Goal: Complete application form

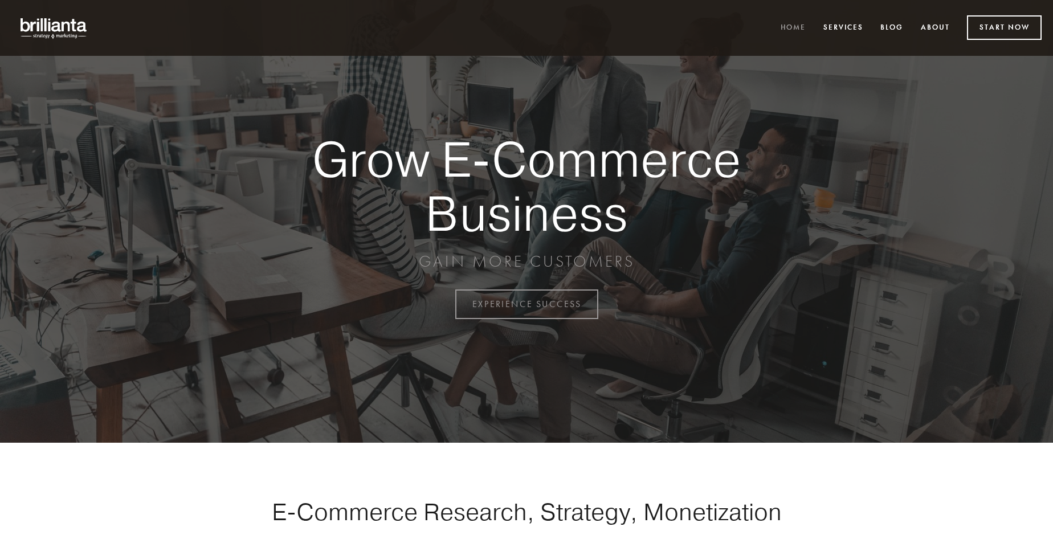
scroll to position [2986, 0]
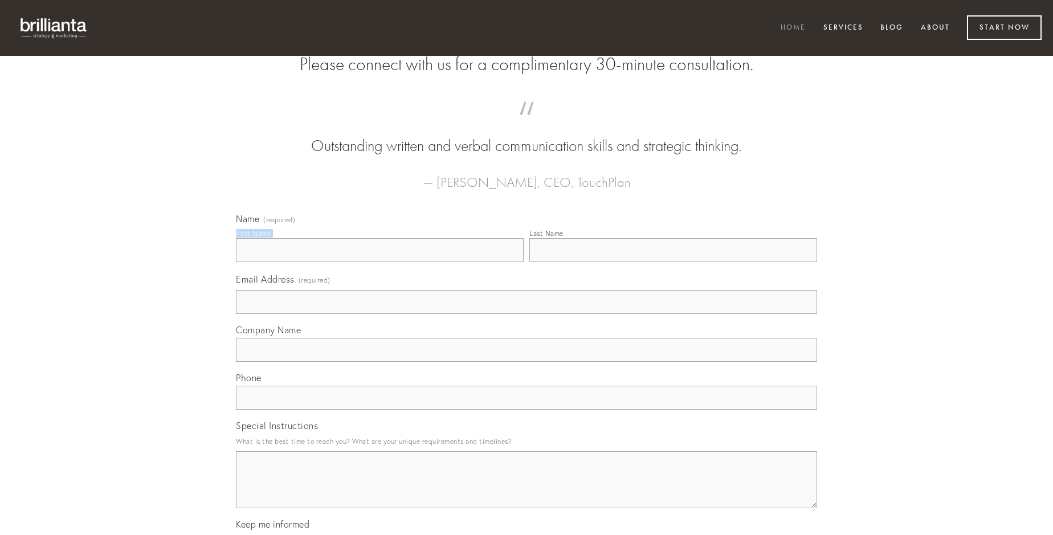
type input "[PERSON_NAME]"
click at [673, 262] on input "Last Name" at bounding box center [673, 250] width 288 height 24
type input "[PERSON_NAME]"
click at [526, 314] on input "Email Address (required)" at bounding box center [526, 302] width 581 height 24
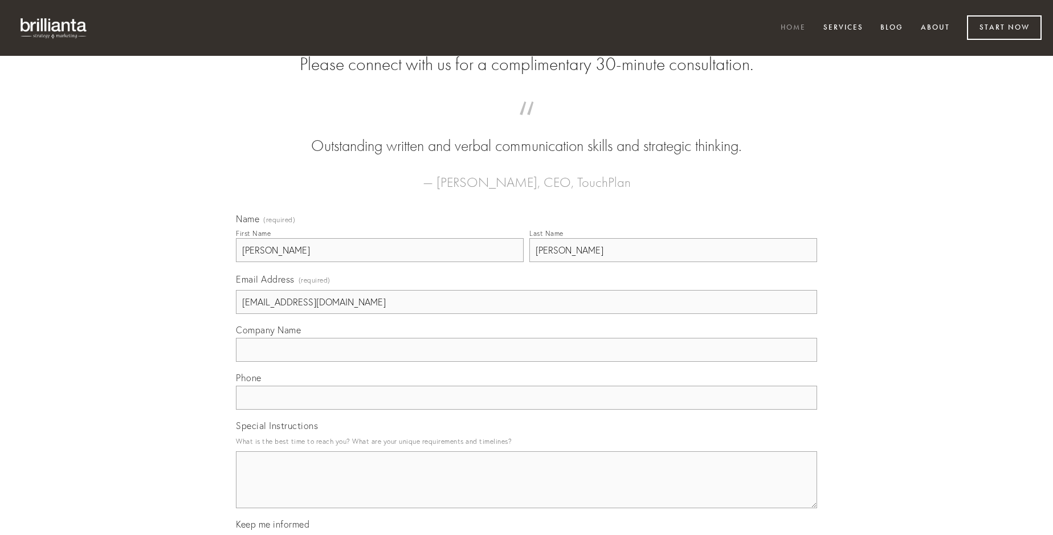
type input "[EMAIL_ADDRESS][DOMAIN_NAME]"
click at [526, 362] on input "Company Name" at bounding box center [526, 350] width 581 height 24
type input "desparatus"
click at [526, 410] on input "text" at bounding box center [526, 398] width 581 height 24
click at [526, 490] on textarea "Special Instructions" at bounding box center [526, 479] width 581 height 57
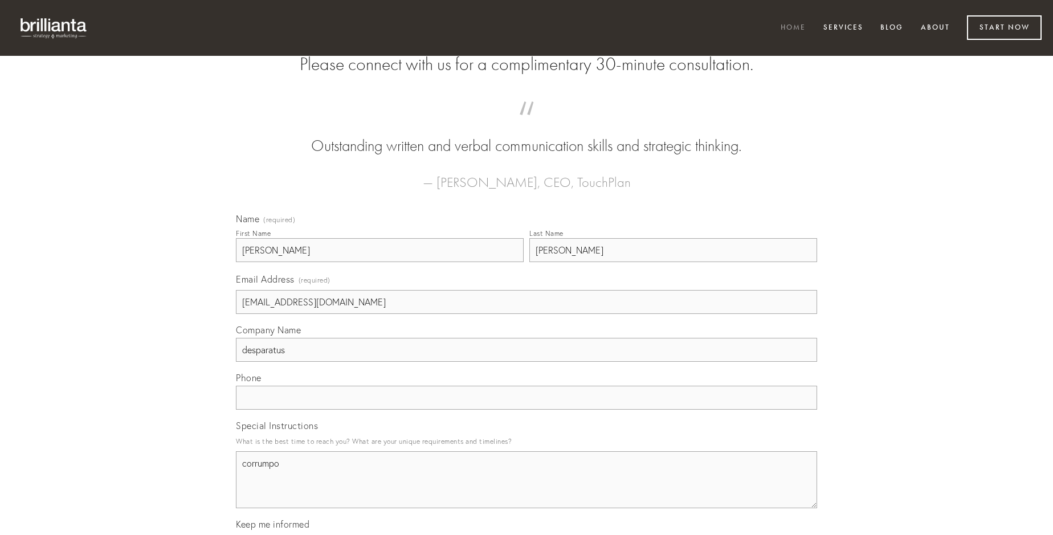
type textarea "corrumpo"
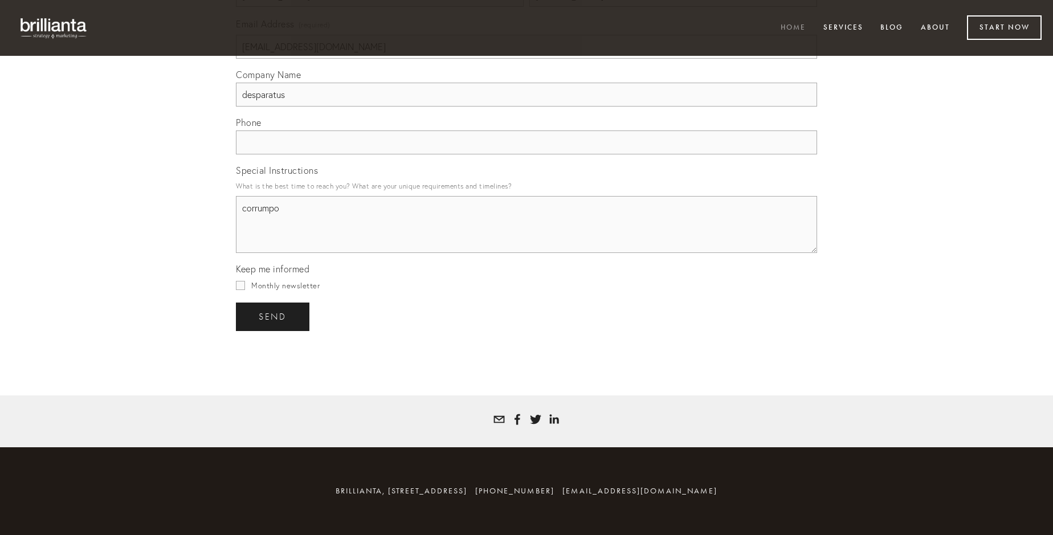
click at [273, 316] on span "send" at bounding box center [273, 317] width 28 height 10
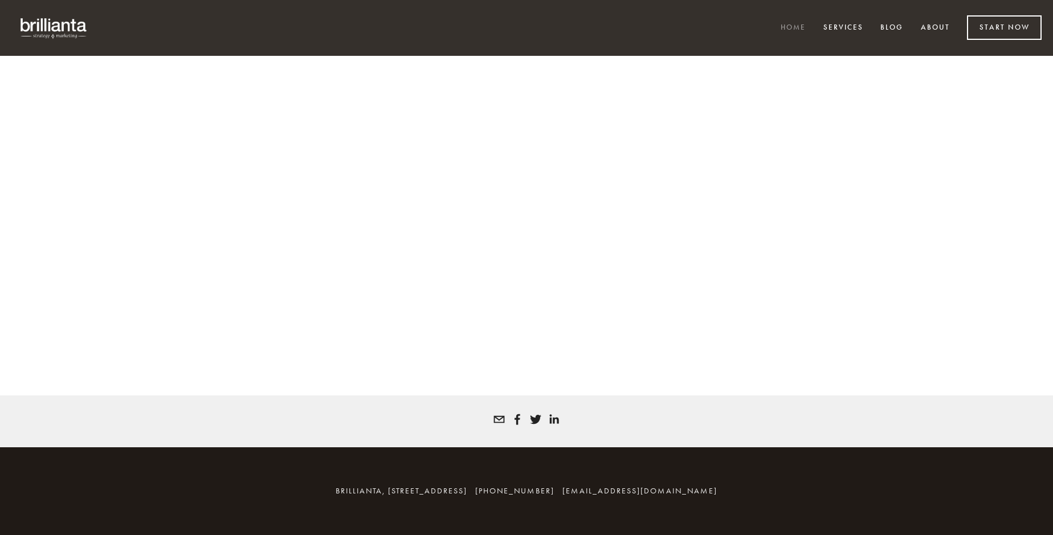
scroll to position [2971, 0]
